Goal: Task Accomplishment & Management: Use online tool/utility

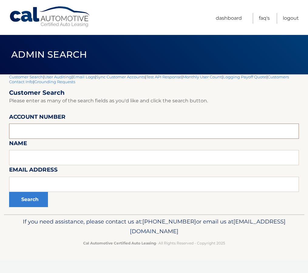
paste input "44455856883"
type input "44455856883"
click at [24, 199] on button "Search" at bounding box center [28, 199] width 39 height 15
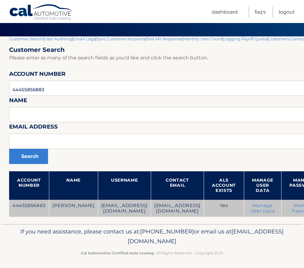
scroll to position [40, 0]
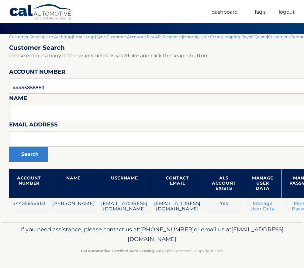
drag, startPoint x: 208, startPoint y: 241, endPoint x: 49, endPoint y: 227, distance: 159.5
click at [49, 227] on p "If you need assistance, please contact us at: 609-807-3200 or email us at Custo…" at bounding box center [152, 234] width 282 height 19
drag, startPoint x: 49, startPoint y: 227, endPoint x: 27, endPoint y: 234, distance: 23.5
click at [27, 234] on p "If you need assistance, please contact us at: 609-807-3200 or email us at Custo…" at bounding box center [152, 234] width 282 height 19
drag, startPoint x: 70, startPoint y: 232, endPoint x: 254, endPoint y: 229, distance: 183.5
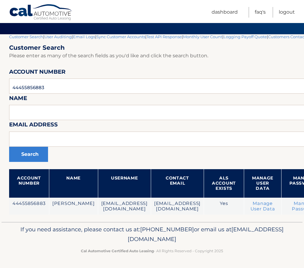
click at [254, 229] on p "If you need assistance, please contact us at: 609-807-3200 or email us at Custo…" at bounding box center [152, 234] width 282 height 19
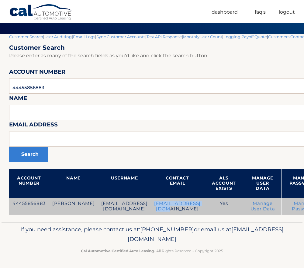
drag, startPoint x: 198, startPoint y: 204, endPoint x: 144, endPoint y: 208, distance: 54.5
click at [151, 208] on td "debisaint@gmail.com" at bounding box center [177, 206] width 53 height 17
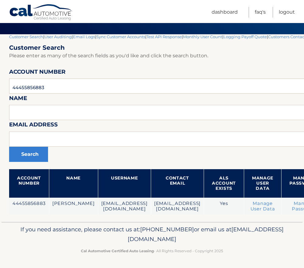
drag, startPoint x: 144, startPoint y: 208, endPoint x: 114, endPoint y: 221, distance: 32.1
click at [114, 221] on div "Customer Search | User Auditing | Email Logs | Sync Customer Accounts | Test AP…" at bounding box center [200, 128] width 382 height 188
drag, startPoint x: 78, startPoint y: 210, endPoint x: 1, endPoint y: 202, distance: 77.6
click at [1, 202] on section "Customer Search | User Auditing | Email Logs | Sync Customer Accounts | Test AP…" at bounding box center [152, 128] width 304 height 188
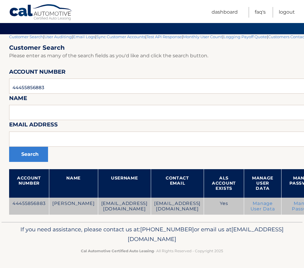
drag, startPoint x: 1, startPoint y: 202, endPoint x: 22, endPoint y: 215, distance: 24.8
click at [22, 215] on td "44455856883" at bounding box center [29, 206] width 40 height 17
drag, startPoint x: 78, startPoint y: 209, endPoint x: 47, endPoint y: 204, distance: 32.0
click at [47, 204] on tr "44455856883 DEBRA SANTIAGO debisaint@gmail.com debisaint@gmail.com Yes Manage U…" at bounding box center [200, 206] width 382 height 17
drag, startPoint x: 47, startPoint y: 204, endPoint x: 62, endPoint y: 210, distance: 16.0
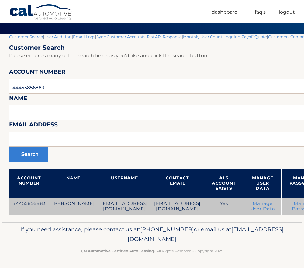
click at [62, 210] on td "[PERSON_NAME]" at bounding box center [73, 206] width 49 height 17
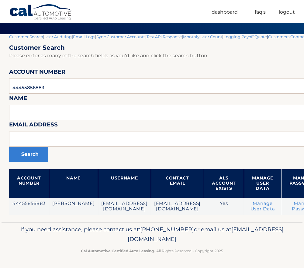
drag, startPoint x: 206, startPoint y: 240, endPoint x: 51, endPoint y: 230, distance: 155.5
click at [51, 230] on p "If you need assistance, please contact us at: 609-807-3200 or email us at Custo…" at bounding box center [152, 234] width 282 height 19
drag, startPoint x: 51, startPoint y: 230, endPoint x: 35, endPoint y: 245, distance: 22.3
click at [35, 245] on div "If you need assistance, please contact us at: 609-807-3200 or email us at Custo…" at bounding box center [152, 239] width 301 height 34
drag, startPoint x: 51, startPoint y: 231, endPoint x: 243, endPoint y: 251, distance: 192.9
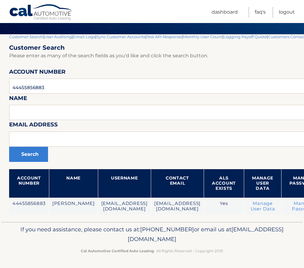
click at [243, 251] on div "If you need assistance, please contact us at: 609-807-3200 or email us at Custo…" at bounding box center [152, 239] width 301 height 34
drag, startPoint x: 243, startPoint y: 251, endPoint x: 227, endPoint y: 257, distance: 17.7
click at [227, 257] on footer "If you need assistance, please contact us at: 609-807-3200 or email us at Custo…" at bounding box center [152, 245] width 304 height 46
drag, startPoint x: 231, startPoint y: 254, endPoint x: 47, endPoint y: 229, distance: 184.8
click at [47, 229] on div "If you need assistance, please contact us at: 609-807-3200 or email us at Custo…" at bounding box center [152, 239] width 301 height 34
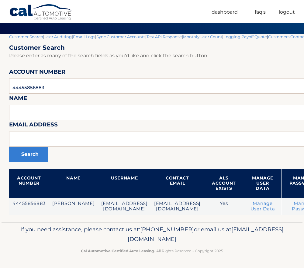
click at [209, 240] on p "If you need assistance, please contact us at: 609-807-3200 or email us at Custo…" at bounding box center [152, 234] width 282 height 19
drag, startPoint x: 209, startPoint y: 241, endPoint x: 47, endPoint y: 232, distance: 162.2
click at [47, 232] on p "If you need assistance, please contact us at: 609-807-3200 or email us at Custo…" at bounding box center [152, 234] width 282 height 19
drag, startPoint x: 47, startPoint y: 232, endPoint x: 18, endPoint y: 237, distance: 29.7
click at [18, 237] on p "If you need assistance, please contact us at: 609-807-3200 or email us at Custo…" at bounding box center [152, 234] width 282 height 19
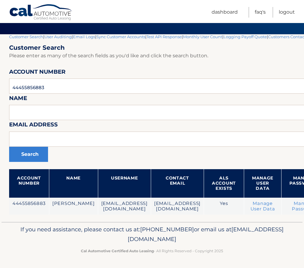
drag, startPoint x: 123, startPoint y: 241, endPoint x: 11, endPoint y: 231, distance: 112.8
click at [11, 231] on p "If you need assistance, please contact us at: 609-807-3200 or email us at Custo…" at bounding box center [152, 234] width 282 height 19
drag, startPoint x: 11, startPoint y: 231, endPoint x: 60, endPoint y: 238, distance: 49.4
click at [60, 238] on p "If you need assistance, please contact us at: 609-807-3200 or email us at Custo…" at bounding box center [152, 234] width 282 height 19
drag, startPoint x: 208, startPoint y: 241, endPoint x: 48, endPoint y: 227, distance: 160.4
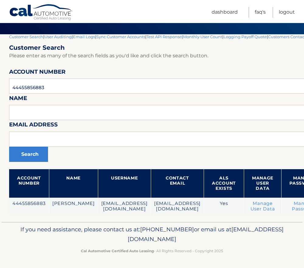
click at [48, 227] on p "If you need assistance, please contact us at: 609-807-3200 or email us at Custo…" at bounding box center [152, 234] width 282 height 19
drag, startPoint x: 48, startPoint y: 227, endPoint x: 60, endPoint y: 238, distance: 16.3
click at [60, 238] on p "If you need assistance, please contact us at: 609-807-3200 or email us at Custo…" at bounding box center [152, 234] width 282 height 19
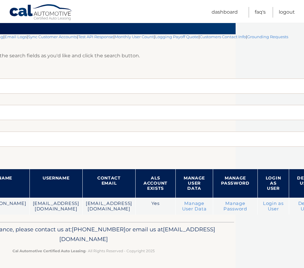
scroll to position [40, 72]
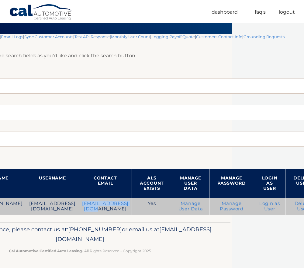
drag, startPoint x: 126, startPoint y: 204, endPoint x: 74, endPoint y: 207, distance: 51.7
click at [79, 207] on td "debisaint@gmail.com" at bounding box center [105, 206] width 53 height 17
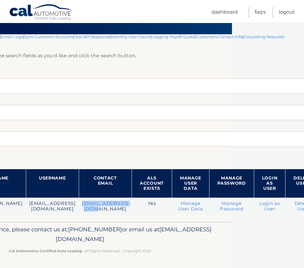
drag, startPoint x: 132, startPoint y: 241, endPoint x: 17, endPoint y: 244, distance: 115.1
click at [17, 244] on p "If you need assistance, please contact us at: 609-807-3200 or email us at Custo…" at bounding box center [80, 234] width 282 height 19
drag, startPoint x: 17, startPoint y: 244, endPoint x: 10, endPoint y: 242, distance: 7.7
click at [10, 242] on p "If you need assistance, please contact us at: 609-807-3200 or email us at Custo…" at bounding box center [80, 234] width 282 height 19
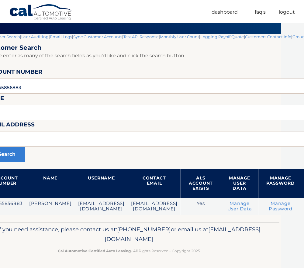
scroll to position [40, 0]
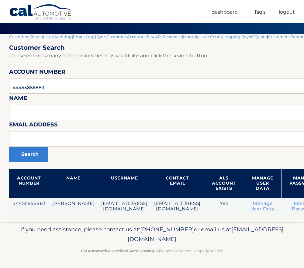
drag, startPoint x: 97, startPoint y: 241, endPoint x: 213, endPoint y: 239, distance: 115.4
click at [213, 239] on p "If you need assistance, please contact us at: 609-807-3200 or email us at Custo…" at bounding box center [152, 234] width 282 height 19
drag, startPoint x: 213, startPoint y: 239, endPoint x: 183, endPoint y: 236, distance: 30.6
click at [183, 236] on span "[EMAIL_ADDRESS][DOMAIN_NAME]" at bounding box center [206, 234] width 156 height 17
drag, startPoint x: 210, startPoint y: 241, endPoint x: 48, endPoint y: 227, distance: 162.2
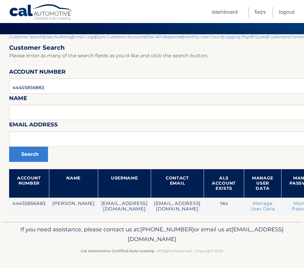
click at [48, 227] on p "If you need assistance, please contact us at: 609-807-3200 or email us at Custo…" at bounding box center [152, 234] width 282 height 19
drag, startPoint x: 48, startPoint y: 227, endPoint x: 56, endPoint y: 239, distance: 13.7
click at [56, 239] on p "If you need assistance, please contact us at: 609-807-3200 or email us at Custo…" at bounding box center [152, 234] width 282 height 19
click at [140, 239] on span "[EMAIL_ADDRESS][DOMAIN_NAME]" at bounding box center [206, 234] width 156 height 17
click at [160, 239] on span "[EMAIL_ADDRESS][DOMAIN_NAME]" at bounding box center [206, 234] width 156 height 17
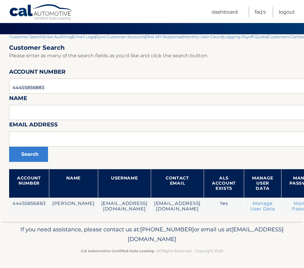
click at [160, 239] on span "[EMAIL_ADDRESS][DOMAIN_NAME]" at bounding box center [206, 234] width 156 height 17
drag, startPoint x: 160, startPoint y: 239, endPoint x: 132, endPoint y: 243, distance: 27.9
click at [132, 243] on p "If you need assistance, please contact us at: 609-807-3200 or email us at Custo…" at bounding box center [152, 234] width 282 height 19
click at [128, 241] on span "[EMAIL_ADDRESS][DOMAIN_NAME]" at bounding box center [206, 234] width 156 height 17
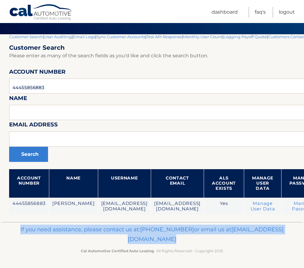
click at [128, 241] on span "[EMAIL_ADDRESS][DOMAIN_NAME]" at bounding box center [206, 234] width 156 height 17
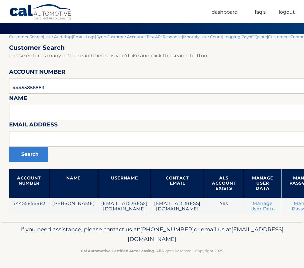
click at [86, 239] on p "If you need assistance, please contact us at: 609-807-3200 or email us at Custo…" at bounding box center [152, 234] width 282 height 19
drag, startPoint x: 53, startPoint y: 230, endPoint x: 238, endPoint y: 253, distance: 187.0
click at [238, 253] on div "If you need assistance, please contact us at: 609-807-3200 or email us at Custo…" at bounding box center [152, 239] width 301 height 34
drag, startPoint x: 238, startPoint y: 253, endPoint x: 227, endPoint y: 264, distance: 16.1
click at [227, 264] on footer "If you need assistance, please contact us at: 609-807-3200 or email us at Custo…" at bounding box center [152, 245] width 304 height 46
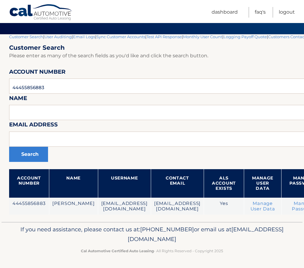
drag, startPoint x: 51, startPoint y: 230, endPoint x: 240, endPoint y: 244, distance: 188.9
click at [240, 244] on div "If you need assistance, please contact us at: 609-807-3200 or email us at Custo…" at bounding box center [152, 239] width 301 height 34
drag, startPoint x: 240, startPoint y: 244, endPoint x: 231, endPoint y: 253, distance: 12.0
click at [231, 253] on p "Cal Automotive Certified Auto Leasing - All Rights Reserved - Copyright 2025" at bounding box center [152, 251] width 282 height 6
drag, startPoint x: 226, startPoint y: 255, endPoint x: 40, endPoint y: 231, distance: 187.4
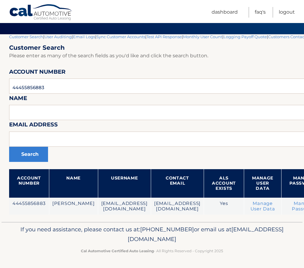
click at [40, 231] on div "If you need assistance, please contact us at: 609-807-3200 or email us at Custo…" at bounding box center [152, 239] width 301 height 34
drag, startPoint x: 40, startPoint y: 231, endPoint x: 32, endPoint y: 249, distance: 20.0
click at [32, 249] on p "Cal Automotive Certified Auto Leasing - All Rights Reserved - Copyright 2025" at bounding box center [152, 251] width 282 height 6
drag, startPoint x: 51, startPoint y: 231, endPoint x: 261, endPoint y: 254, distance: 211.1
click at [261, 254] on div "If you need assistance, please contact us at: 609-807-3200 or email us at Custo…" at bounding box center [152, 239] width 301 height 34
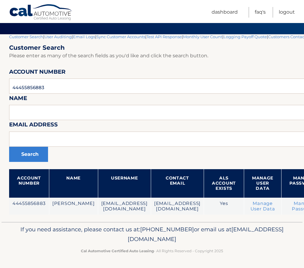
drag, startPoint x: 261, startPoint y: 254, endPoint x: 237, endPoint y: 254, distance: 24.3
click at [237, 254] on p "Cal Automotive Certified Auto Leasing - All Rights Reserved - Copyright 2025" at bounding box center [152, 251] width 282 height 6
drag, startPoint x: 231, startPoint y: 256, endPoint x: 46, endPoint y: 233, distance: 185.5
click at [46, 233] on div "If you need assistance, please contact us at: 609-807-3200 or email us at Custo…" at bounding box center [152, 239] width 301 height 34
drag, startPoint x: 46, startPoint y: 233, endPoint x: 48, endPoint y: 244, distance: 11.3
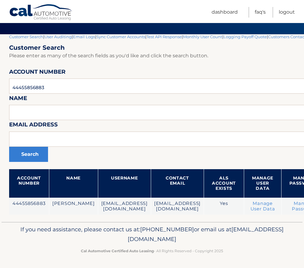
click at [48, 244] on p "If you need assistance, please contact us at: 609-807-3200 or email us at Custo…" at bounding box center [152, 234] width 282 height 19
click at [36, 110] on input "text" at bounding box center [200, 112] width 382 height 15
click at [53, 87] on input "44455856883" at bounding box center [200, 86] width 382 height 15
click at [39, 88] on input "44455856883" at bounding box center [200, 86] width 382 height 15
click at [31, 89] on input "44455856883" at bounding box center [200, 86] width 382 height 15
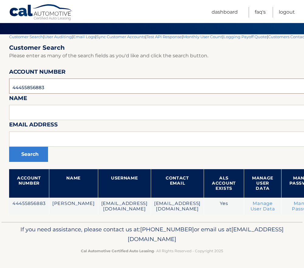
click at [25, 88] on input "44455856883" at bounding box center [200, 86] width 382 height 15
click at [19, 88] on input "44455856883" at bounding box center [200, 86] width 382 height 15
click at [16, 89] on input "44455856883" at bounding box center [200, 86] width 382 height 15
click at [13, 90] on input "44455856883" at bounding box center [200, 86] width 382 height 15
click at [21, 86] on input "44455856883" at bounding box center [200, 86] width 382 height 15
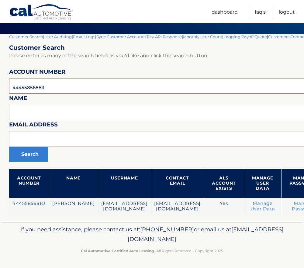
drag, startPoint x: 15, startPoint y: 89, endPoint x: 9, endPoint y: 90, distance: 5.6
click at [9, 90] on input "44455856883" at bounding box center [200, 86] width 382 height 15
type input "44455856883"
click at [49, 141] on input "text" at bounding box center [200, 139] width 382 height 15
click at [49, 115] on input "text" at bounding box center [200, 112] width 382 height 15
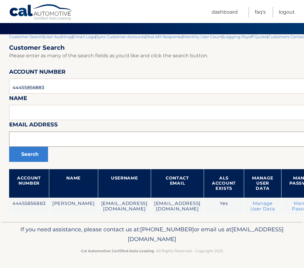
click at [58, 143] on input "text" at bounding box center [200, 139] width 382 height 15
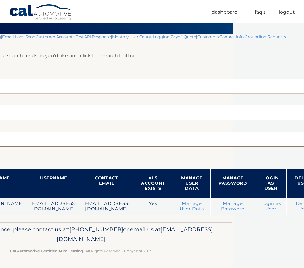
scroll to position [40, 86]
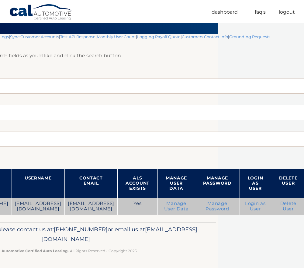
click at [257, 206] on link "Login as User" at bounding box center [255, 206] width 21 height 11
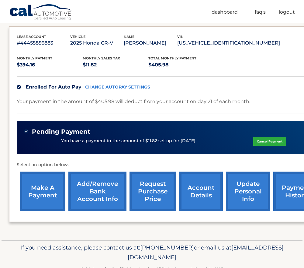
scroll to position [118, 0]
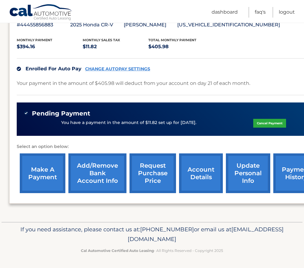
drag, startPoint x: 202, startPoint y: 122, endPoint x: 57, endPoint y: 125, distance: 144.6
click at [57, 125] on div "You have a payment in the amount of $11.82 set up for [DATE]. Cancel Payment" at bounding box center [169, 123] width 290 height 12
drag, startPoint x: 114, startPoint y: 84, endPoint x: 90, endPoint y: 86, distance: 24.3
click at [90, 86] on p "Your payment in the amount of $405.98 will deduct from your account on day 21 o…" at bounding box center [133, 83] width 233 height 9
drag, startPoint x: 90, startPoint y: 86, endPoint x: 101, endPoint y: 86, distance: 11.8
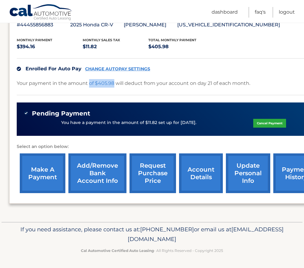
click at [101, 86] on p "Your payment in the amount of $405.98 will deduct from your account on day 21 o…" at bounding box center [133, 83] width 233 height 9
drag, startPoint x: 97, startPoint y: 84, endPoint x: 117, endPoint y: 84, distance: 20.7
click at [117, 84] on p "Your payment in the amount of $405.98 will deduct from your account on day 21 o…" at bounding box center [133, 83] width 233 height 9
click at [131, 86] on p "Your payment in the amount of $405.98 will deduct from your account on day 21 o…" at bounding box center [133, 83] width 233 height 9
click at [132, 82] on p "Your payment in the amount of $405.98 will deduct from your account on day 21 o…" at bounding box center [133, 83] width 233 height 9
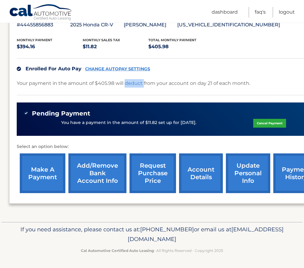
click at [132, 82] on p "Your payment in the amount of $405.98 will deduct from your account on day 21 o…" at bounding box center [133, 83] width 233 height 9
click at [111, 82] on p "Your payment in the amount of $405.98 will deduct from your account on day 21 o…" at bounding box center [133, 83] width 233 height 9
drag, startPoint x: 111, startPoint y: 82, endPoint x: 138, endPoint y: 82, distance: 27.9
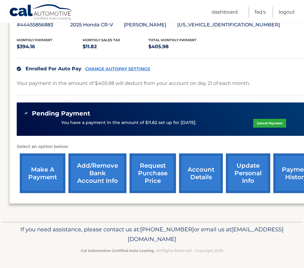
click at [138, 82] on p "Your payment in the amount of $405.98 will deduct from your account on day 21 o…" at bounding box center [133, 83] width 233 height 9
click at [128, 84] on p "Your payment in the amount of $405.98 will deduct from your account on day 21 o…" at bounding box center [133, 83] width 233 height 9
drag, startPoint x: 128, startPoint y: 84, endPoint x: 116, endPoint y: 84, distance: 12.8
click at [116, 84] on p "Your payment in the amount of $405.98 will deduct from your account on day 21 o…" at bounding box center [133, 83] width 233 height 9
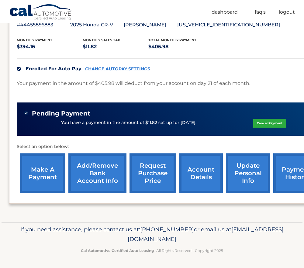
click at [79, 85] on p "Your payment in the amount of $405.98 will deduct from your account on day 21 o…" at bounding box center [133, 83] width 233 height 9
click at [74, 84] on p "Your payment in the amount of $405.98 will deduct from your account on day 21 o…" at bounding box center [133, 83] width 233 height 9
